Goal: Obtain resource: Download file/media

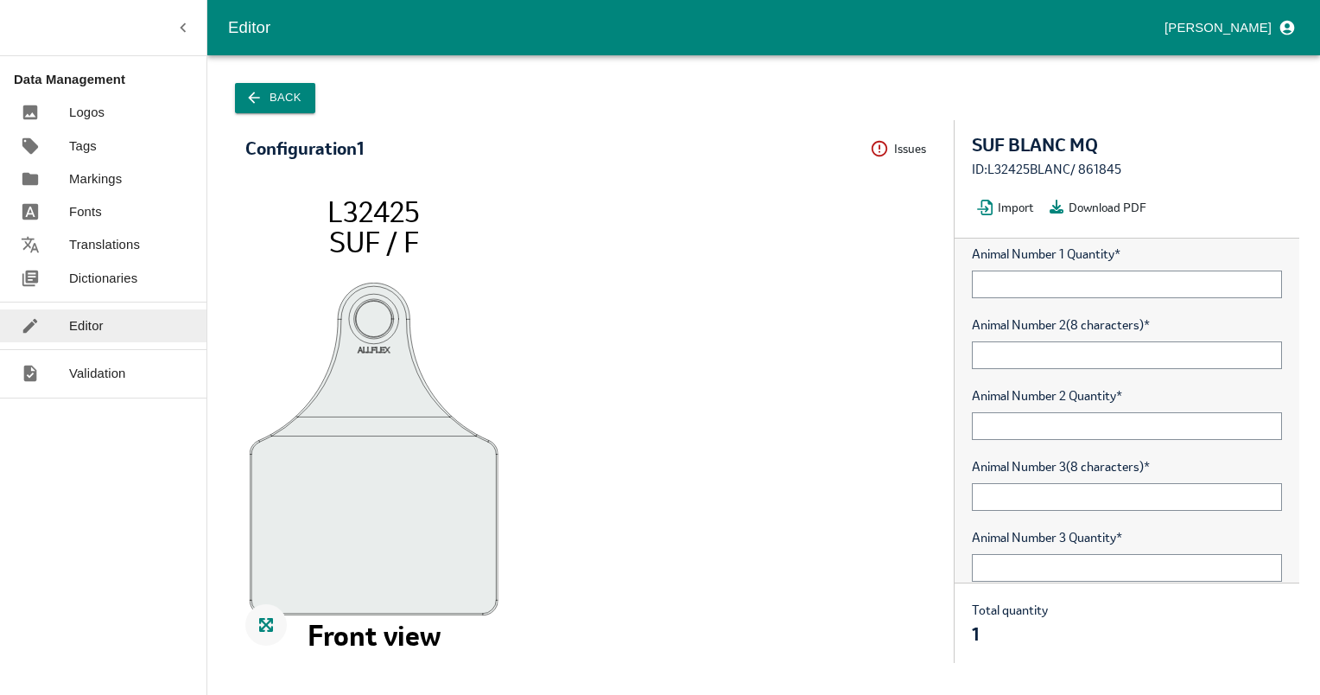
scroll to position [100, 0]
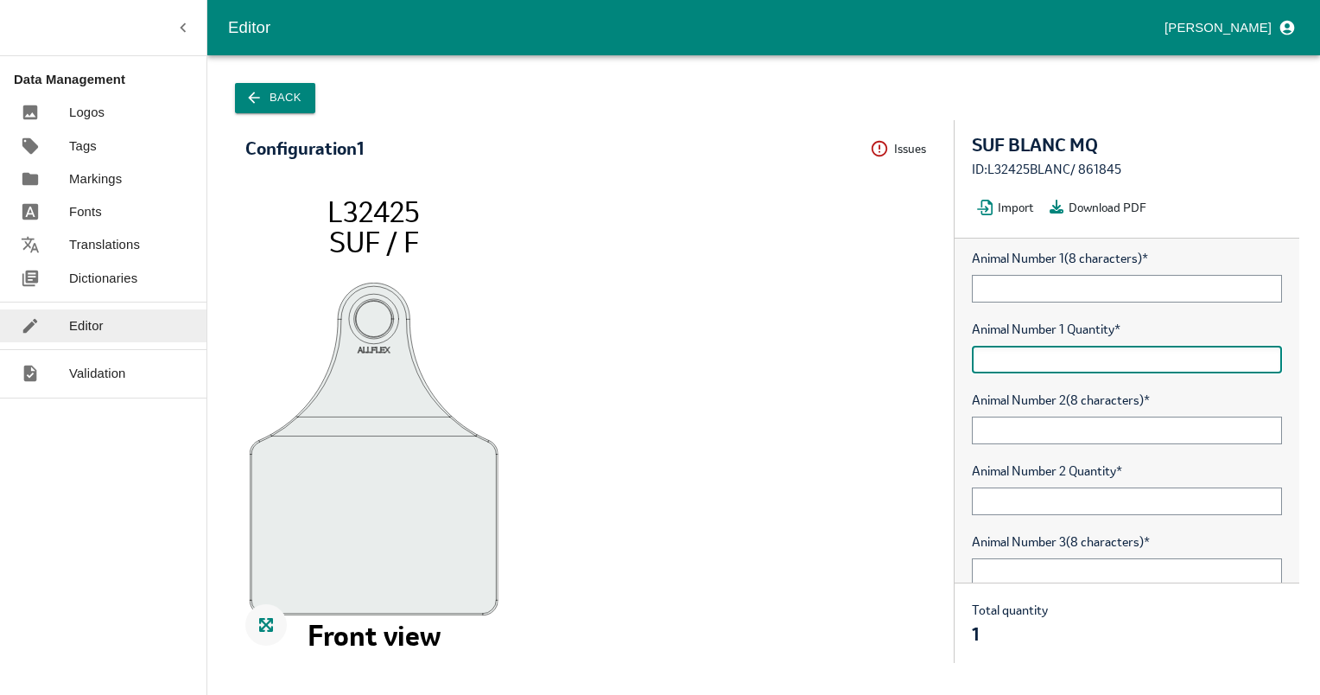
click at [1085, 369] on input "text" at bounding box center [1127, 360] width 310 height 28
type input "10"
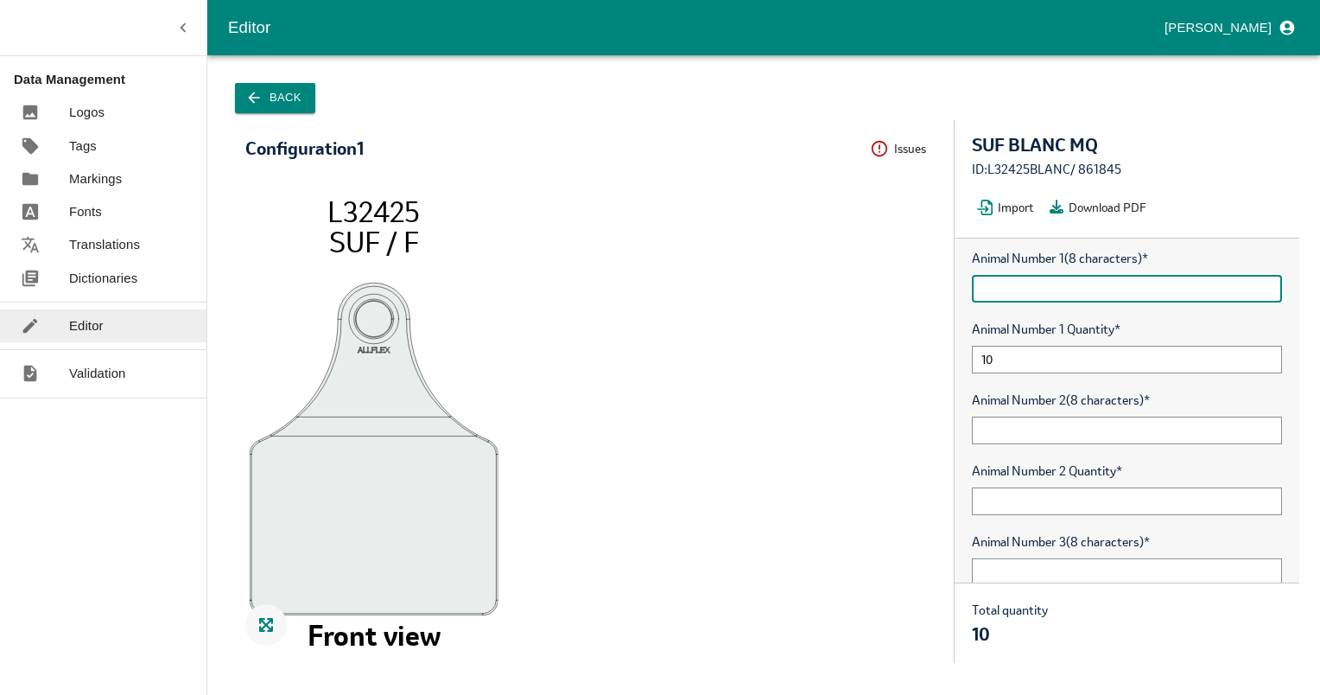
click at [1048, 284] on input "text" at bounding box center [1127, 289] width 310 height 28
click at [1048, 284] on input "00000001" at bounding box center [1127, 289] width 310 height 28
type input "00000001"
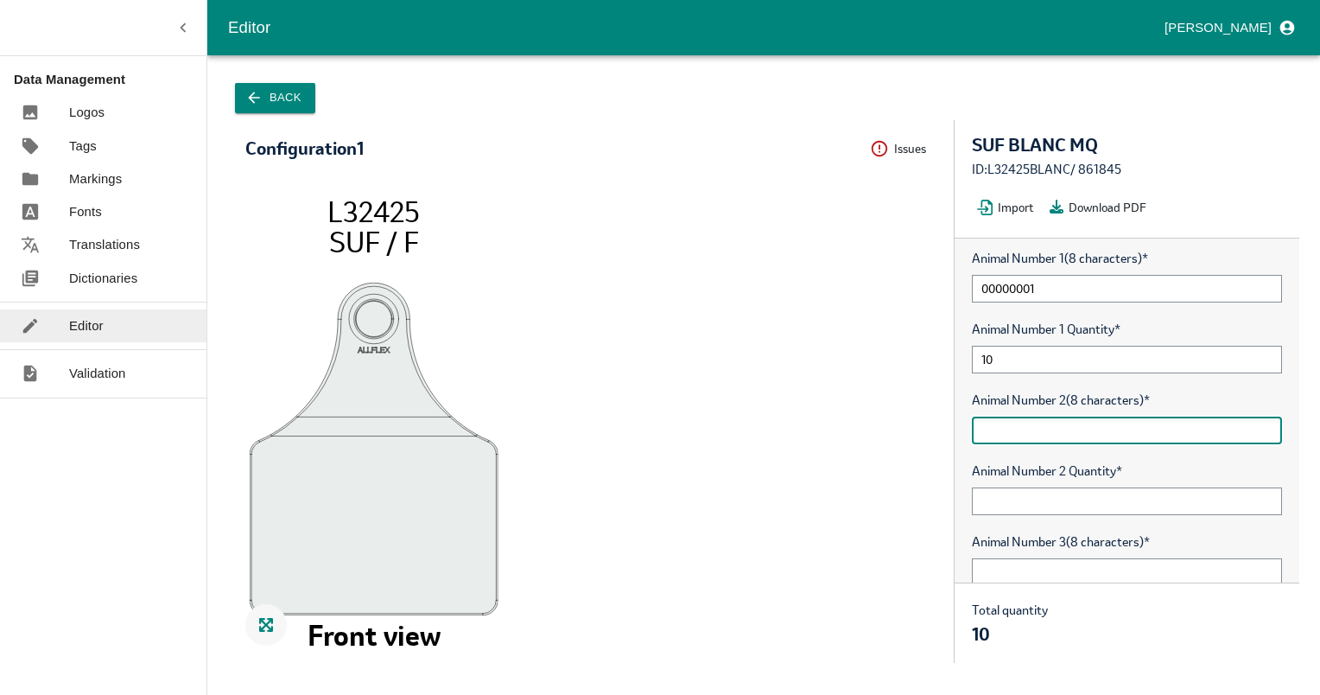
click at [1093, 436] on input "text" at bounding box center [1127, 430] width 310 height 28
paste input "00000001"
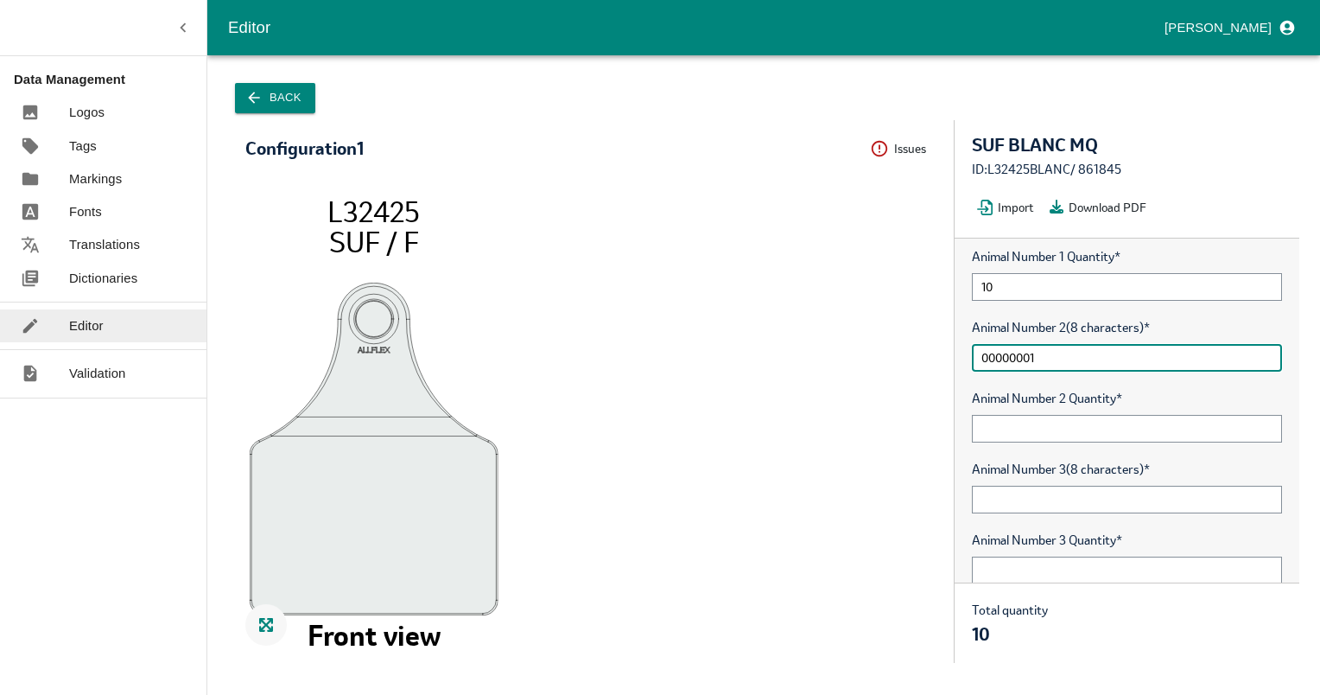
scroll to position [273, 0]
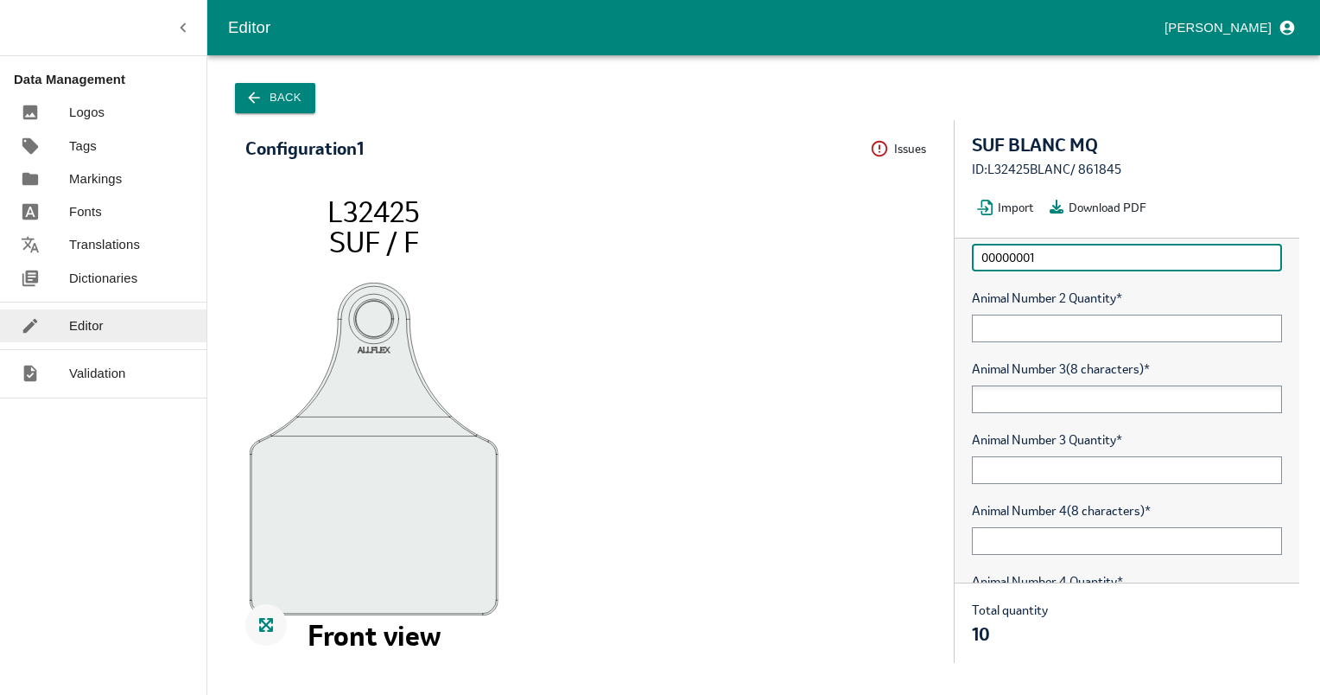
type input "00000001"
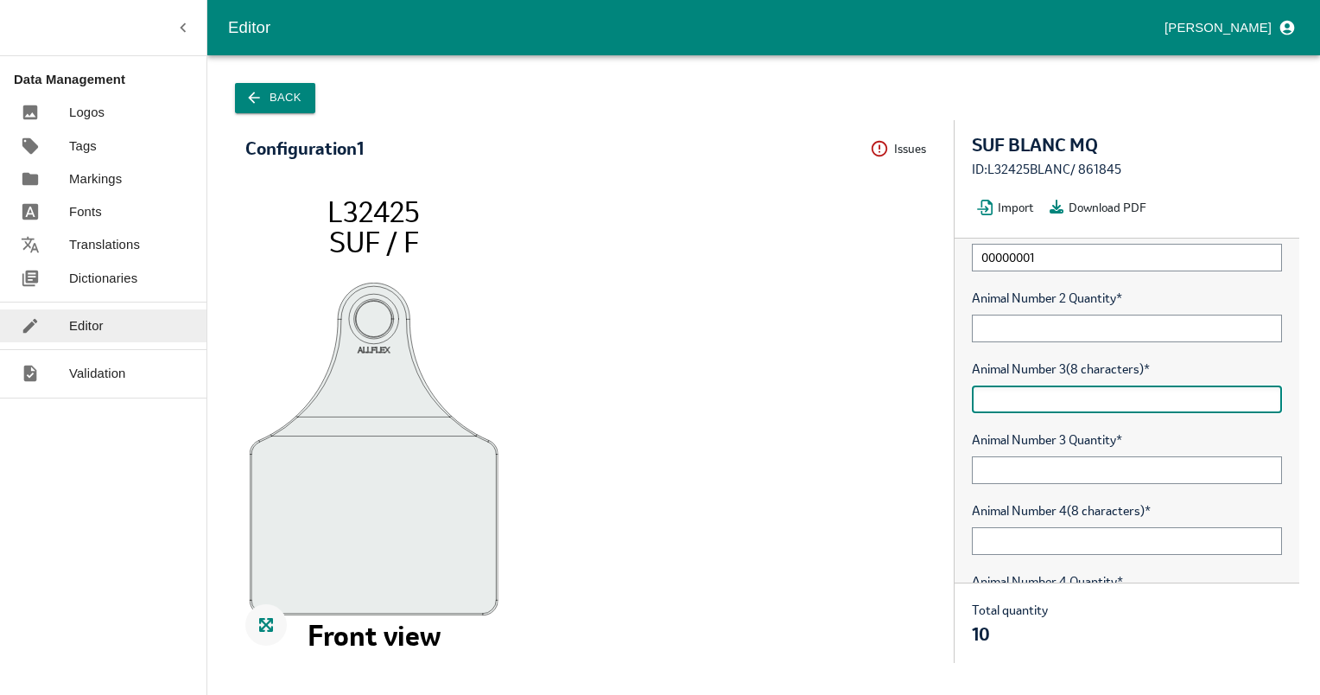
click at [1024, 397] on input "text" at bounding box center [1127, 399] width 310 height 28
paste input "00000001"
type input "00000001"
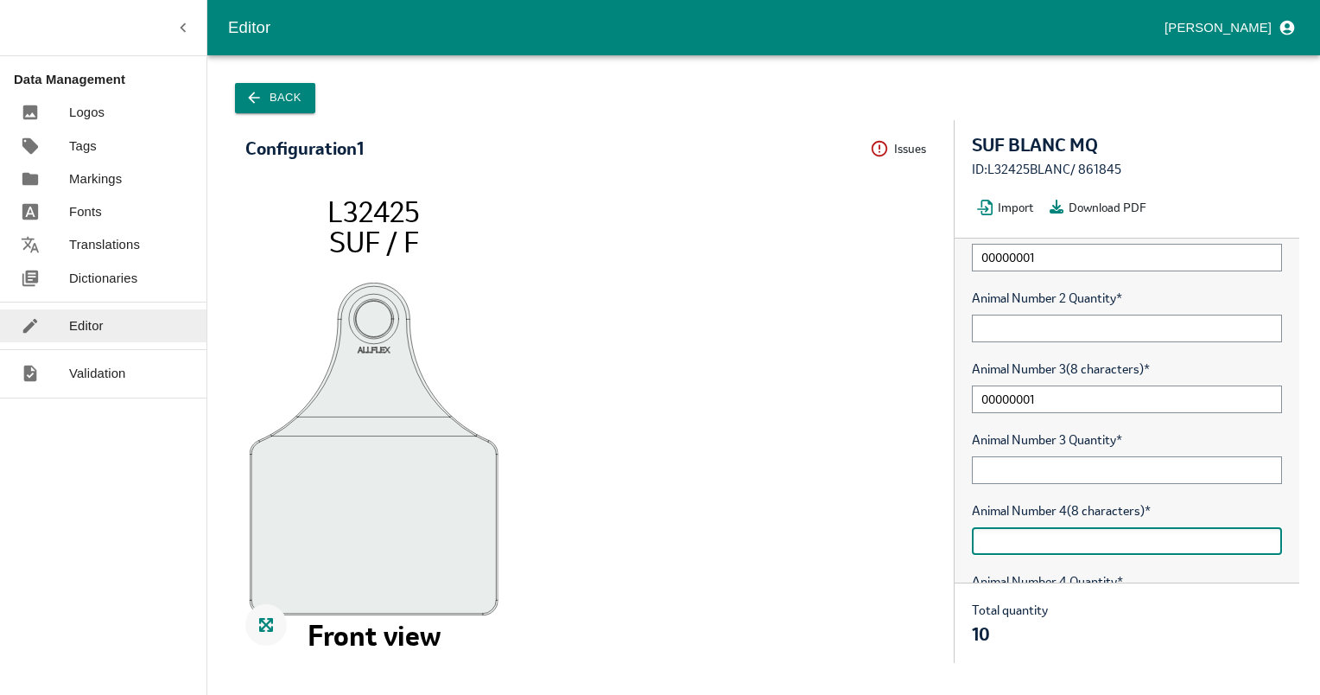
click at [1010, 552] on input "text" at bounding box center [1127, 541] width 310 height 28
paste input "00000001"
type input "00000001"
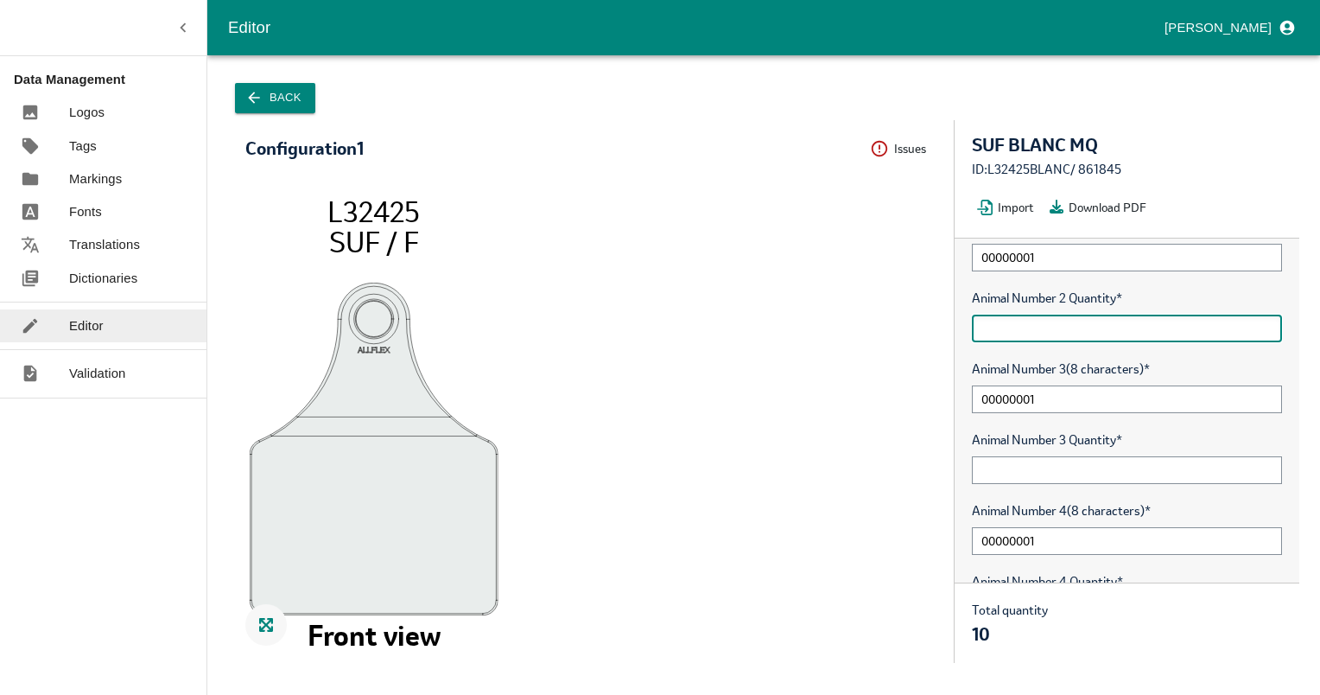
click at [989, 331] on input "text" at bounding box center [1127, 328] width 310 height 28
type input "10"
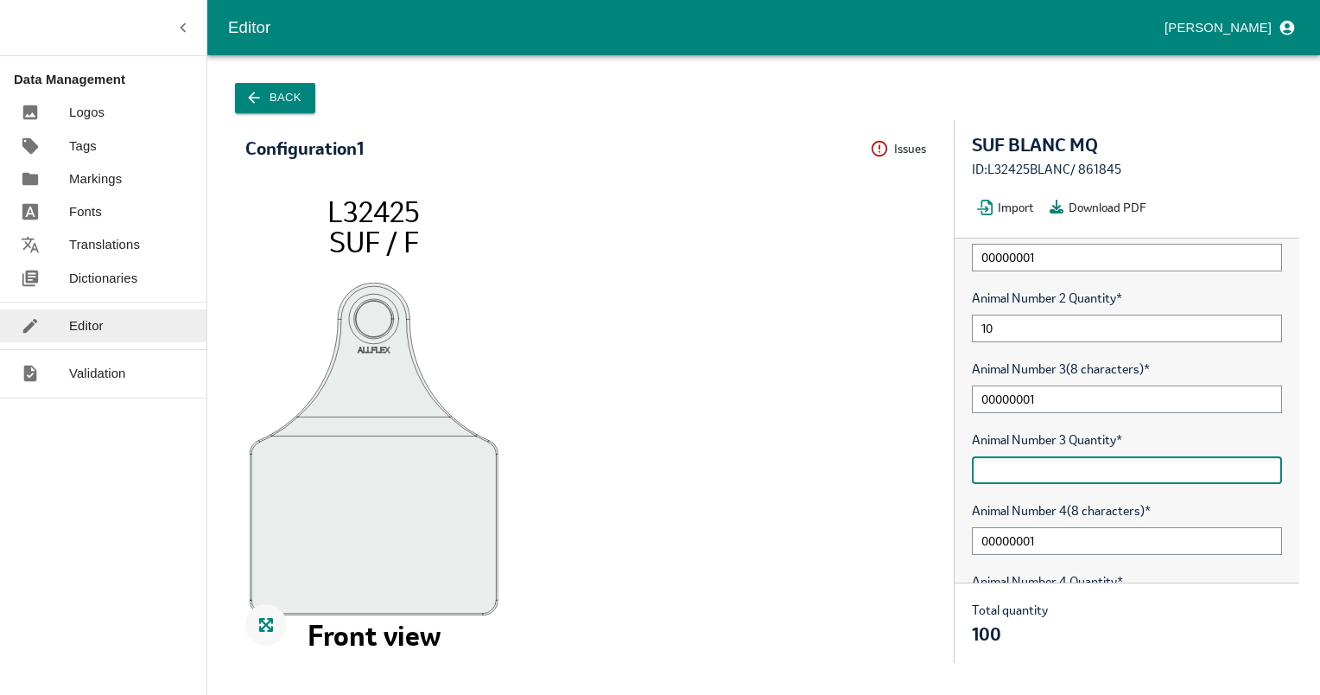
click at [1016, 463] on input "text" at bounding box center [1127, 470] width 310 height 28
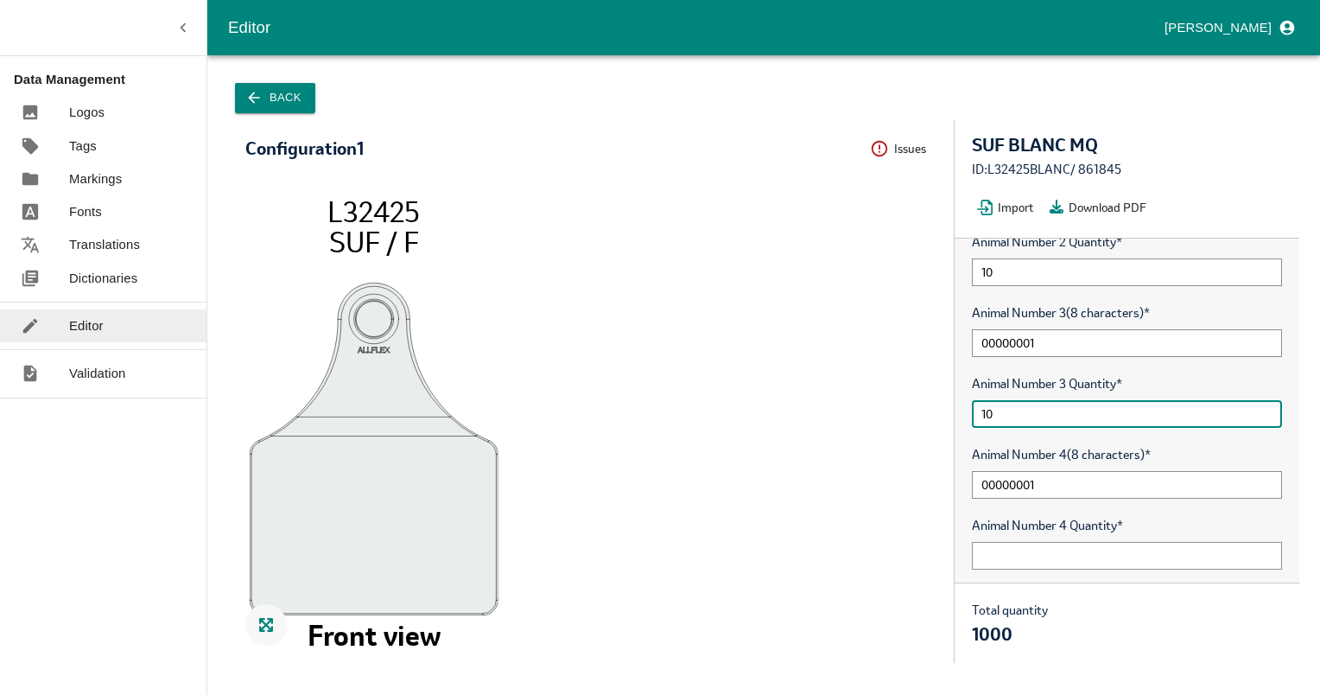
scroll to position [359, 0]
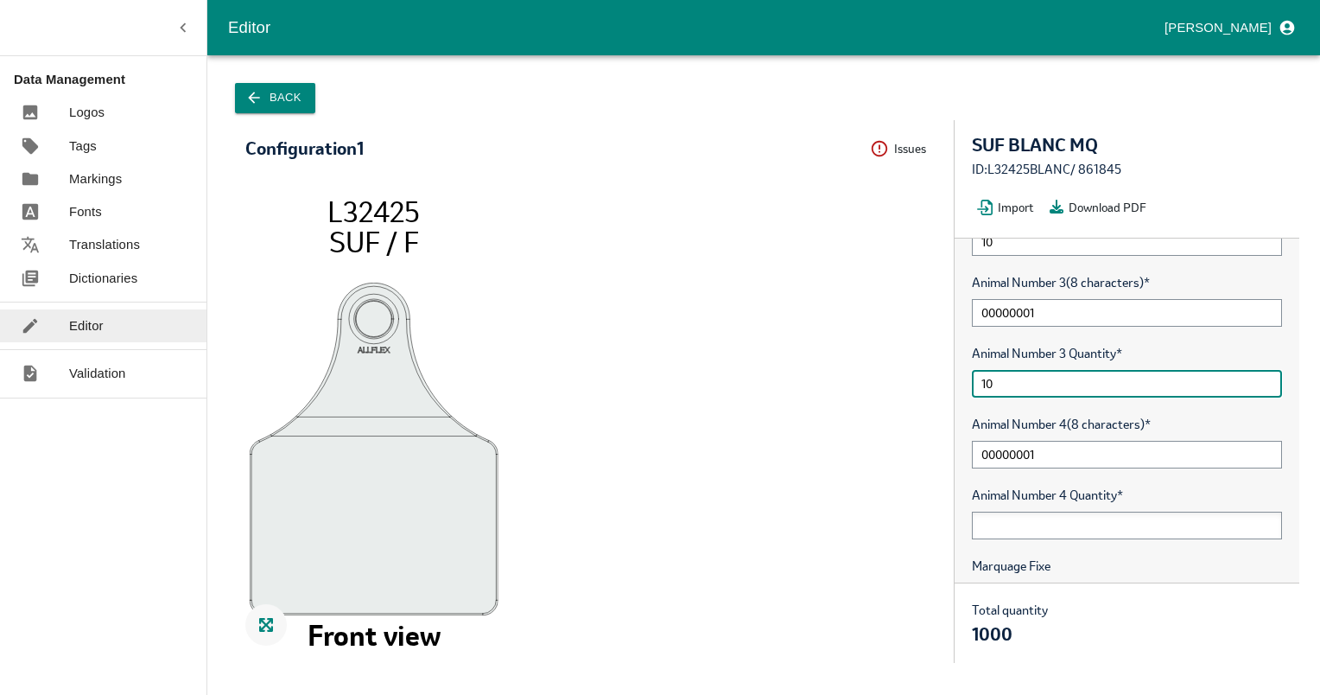
type input "10"
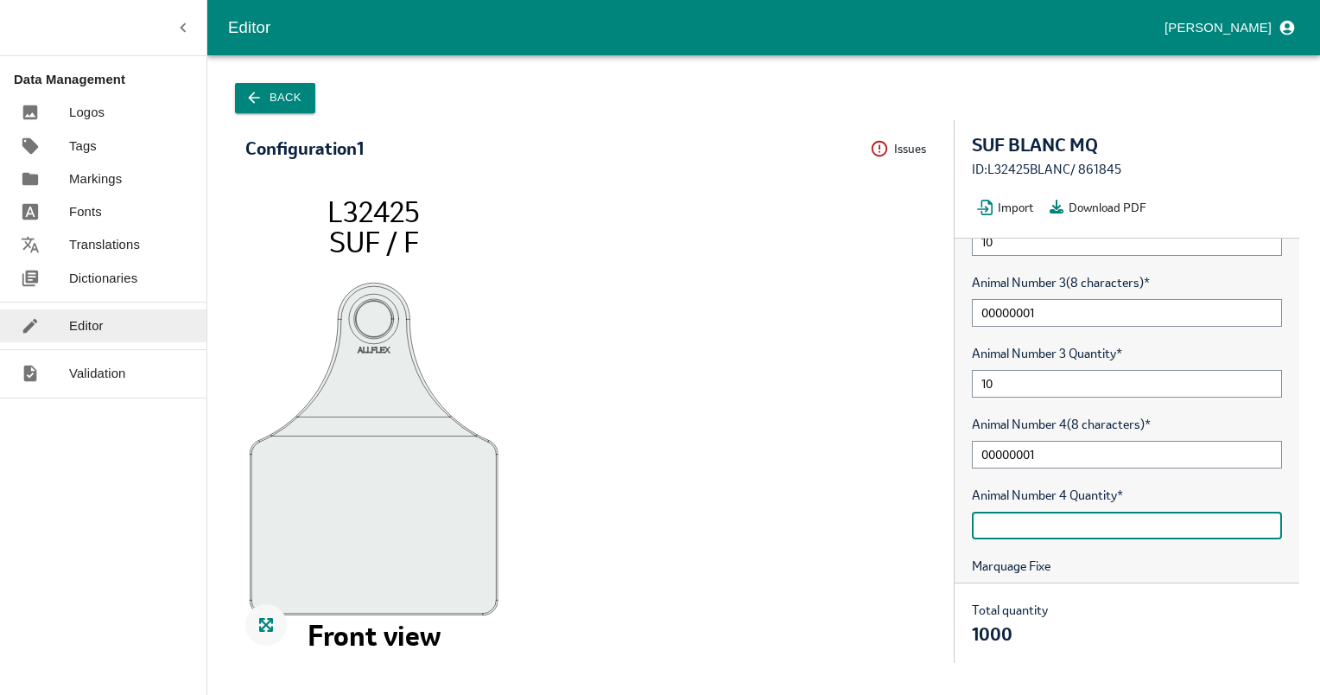
click at [981, 522] on input "text" at bounding box center [1127, 525] width 310 height 28
type input "10"
click at [1191, 667] on div "Back Configuration 1 Issues Menu L32425 SUF / F Front view SUF BLANC MQ ID: L32…" at bounding box center [763, 375] width 1071 height 598
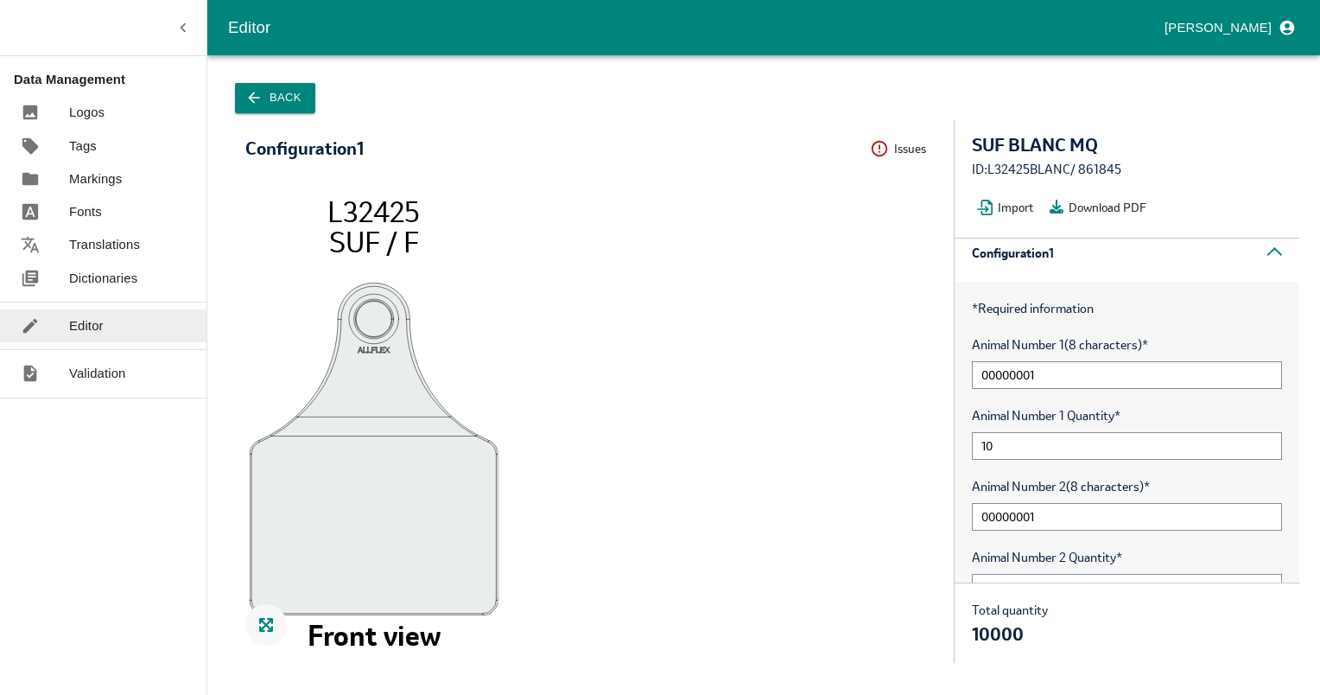
scroll to position [0, 0]
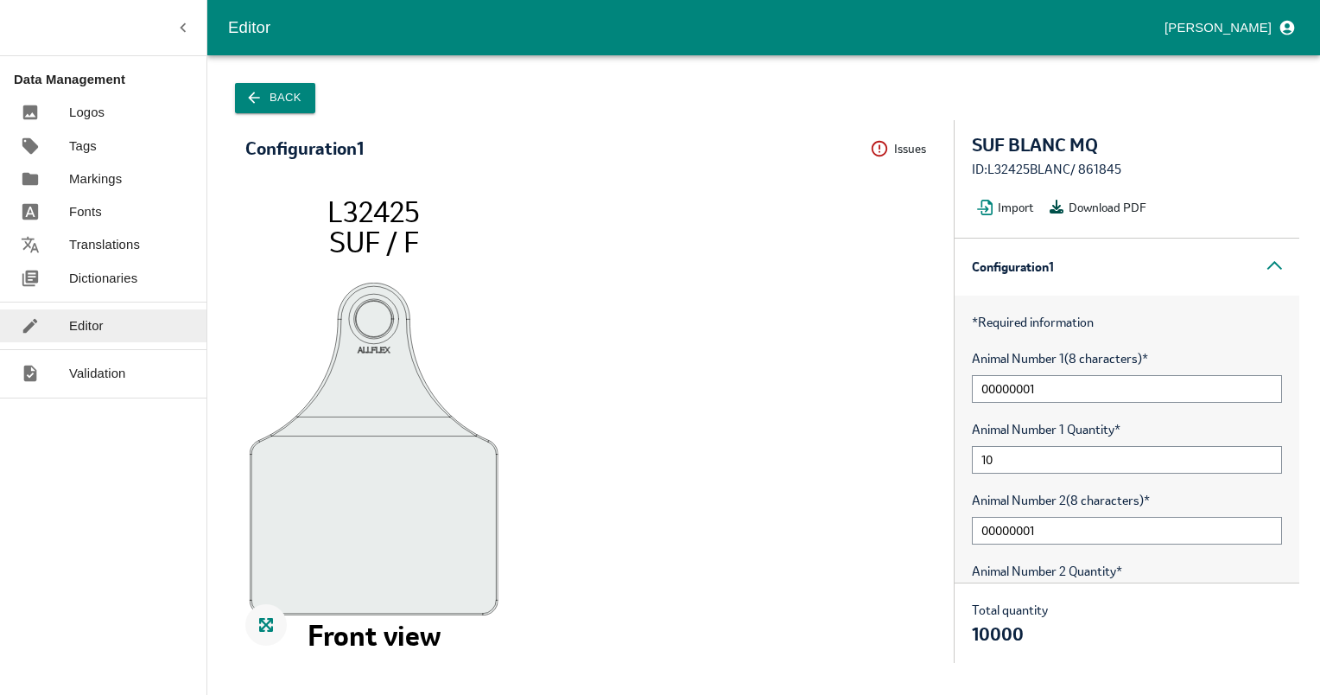
click at [1107, 203] on button "Download PDF" at bounding box center [1100, 207] width 112 height 26
